Goal: Information Seeking & Learning: Learn about a topic

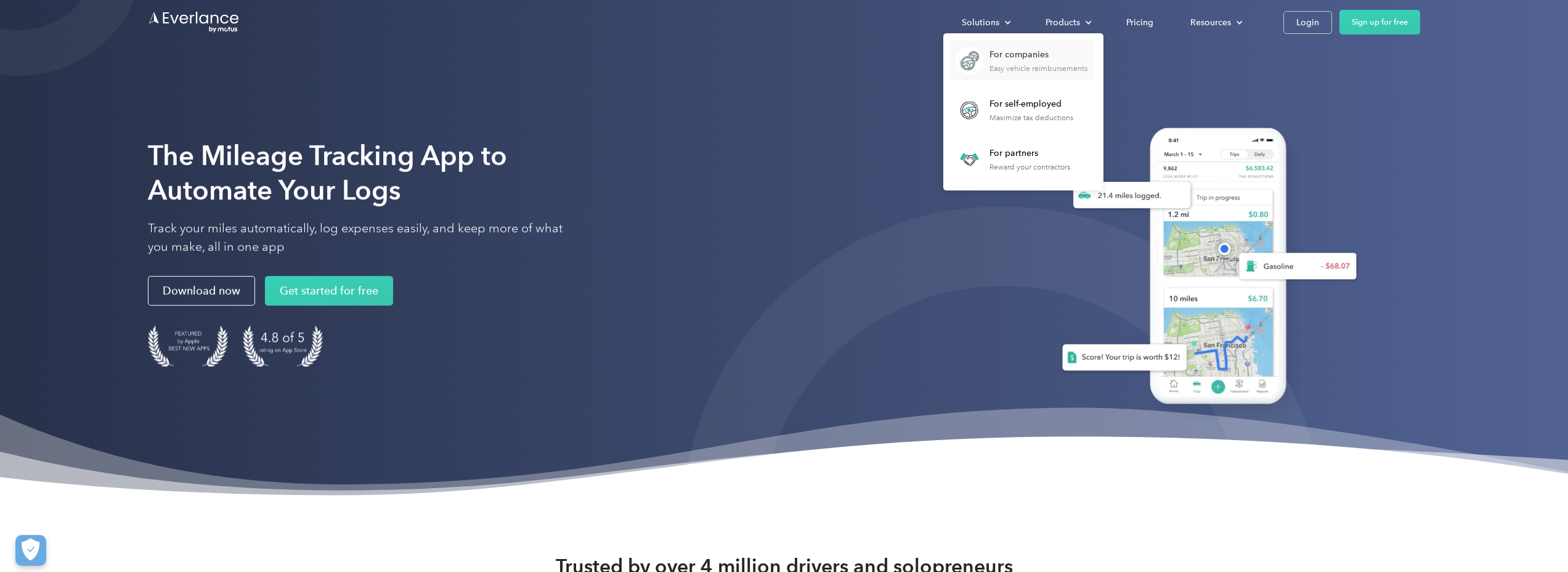
click at [988, 44] on link "For companies Easy vehicle reimbursements" at bounding box center [1021, 60] width 144 height 40
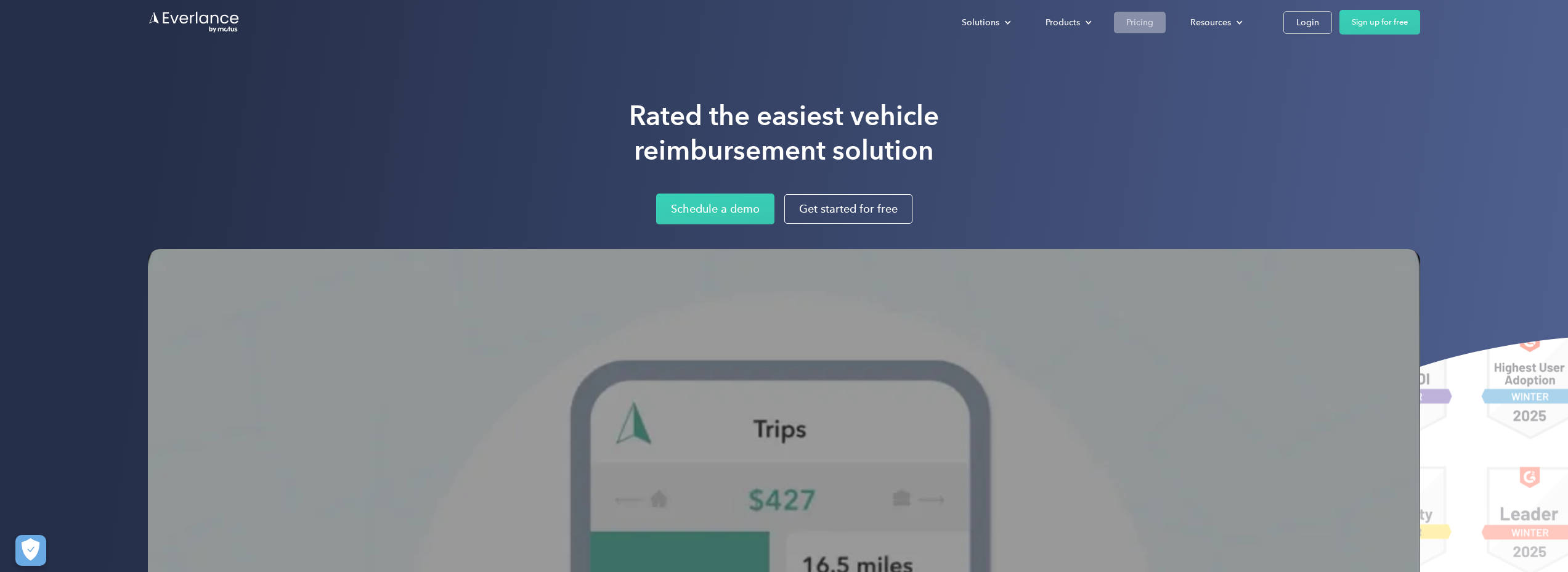
click at [1132, 25] on div "Pricing" at bounding box center [1139, 22] width 27 height 16
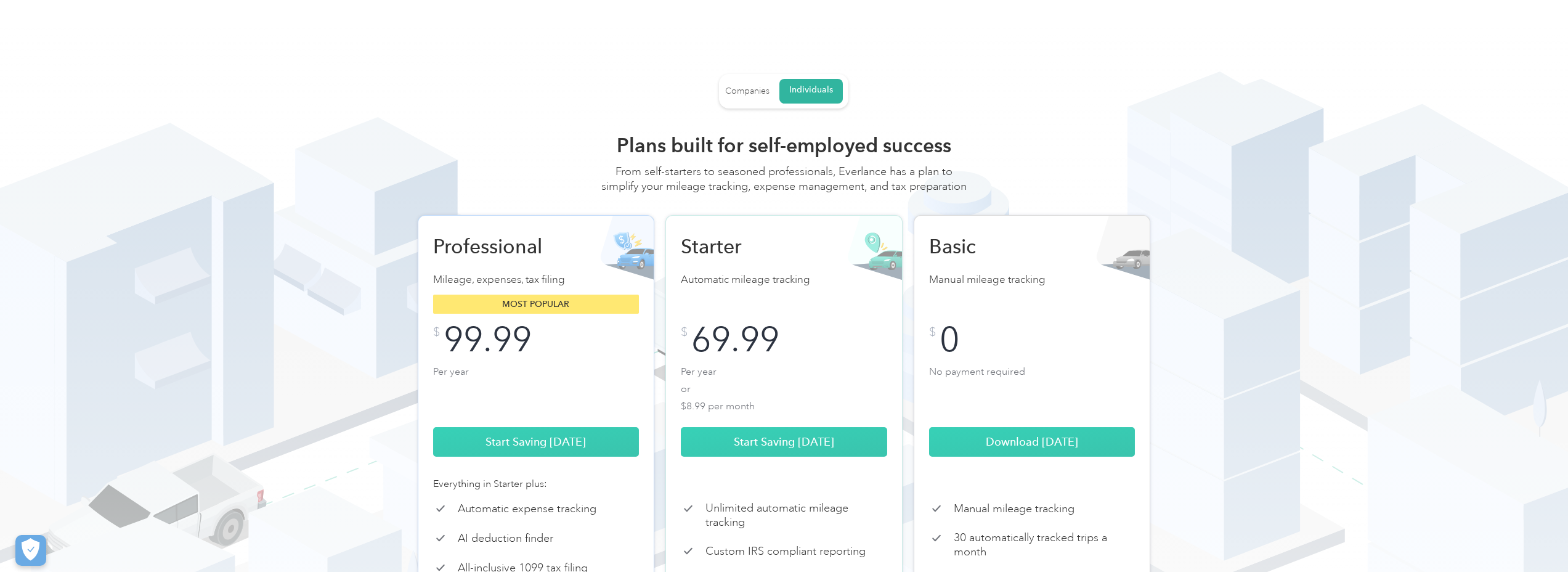
click at [747, 82] on link "Companies" at bounding box center [748, 90] width 45 height 22
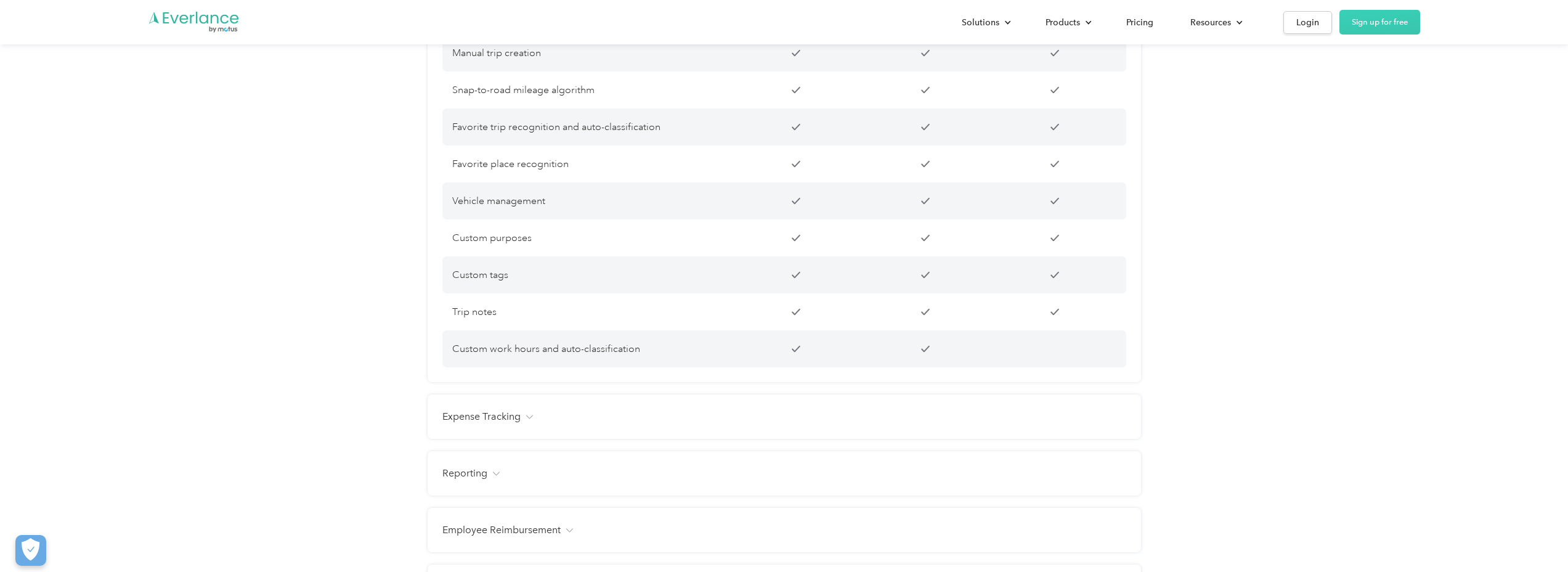
scroll to position [596, 0]
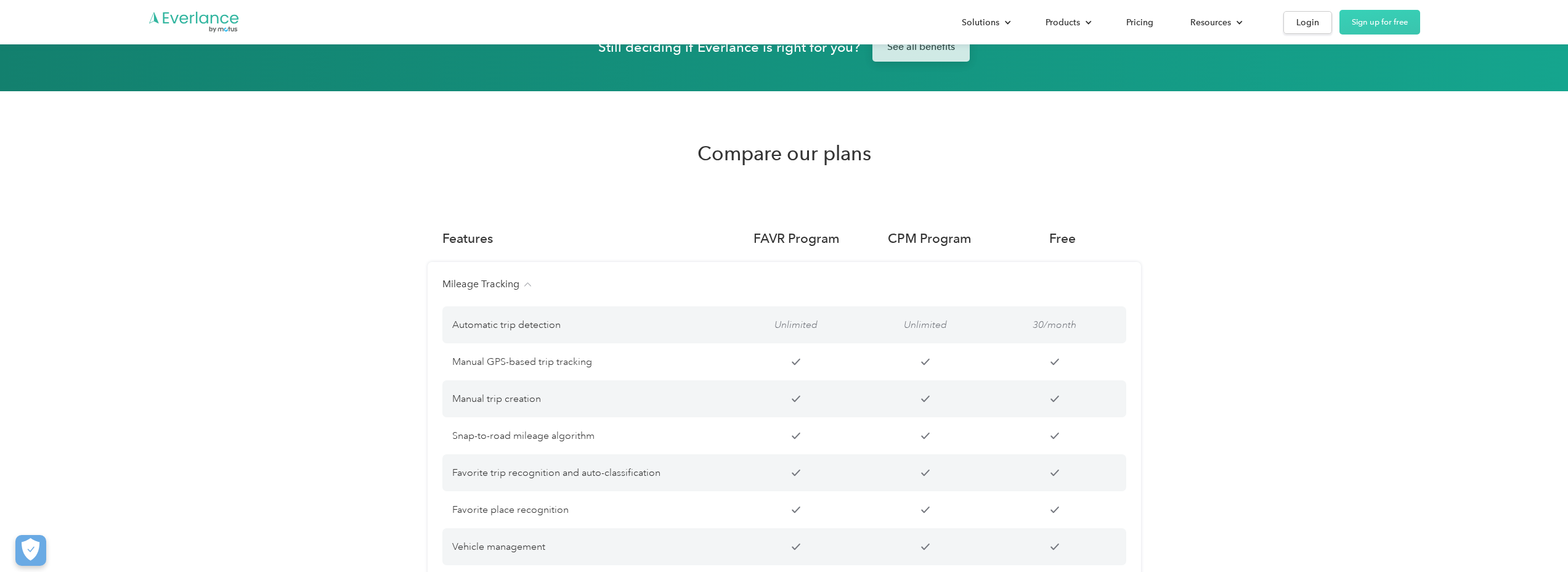
click at [899, 50] on link "See all benefits" at bounding box center [921, 47] width 97 height 29
